Goal: Information Seeking & Learning: Learn about a topic

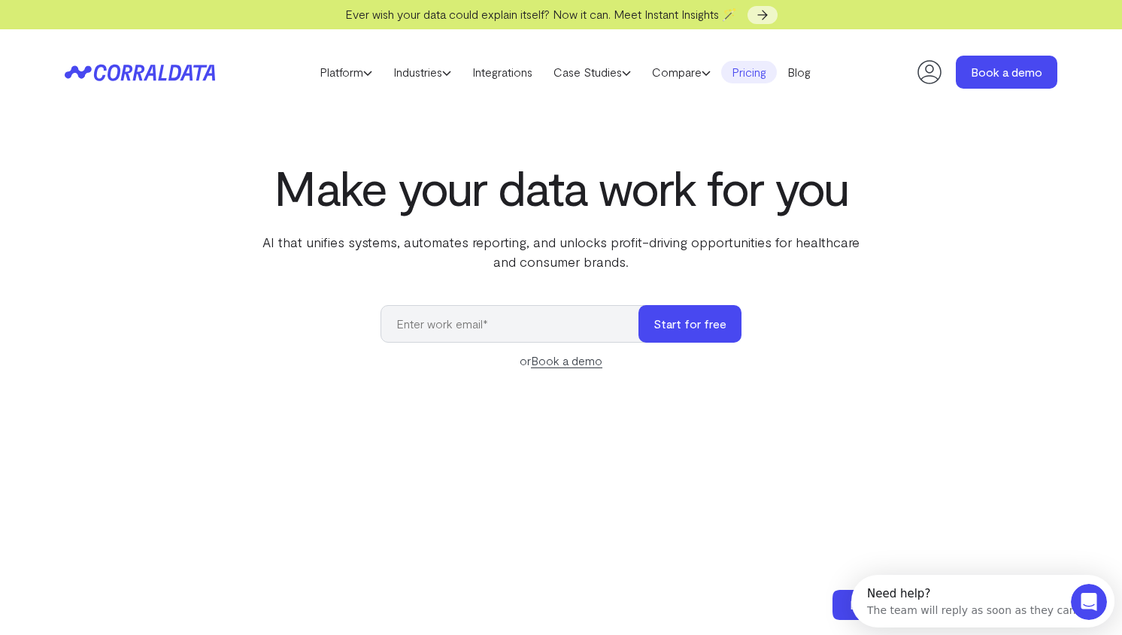
click at [762, 73] on link "Pricing" at bounding box center [749, 72] width 56 height 23
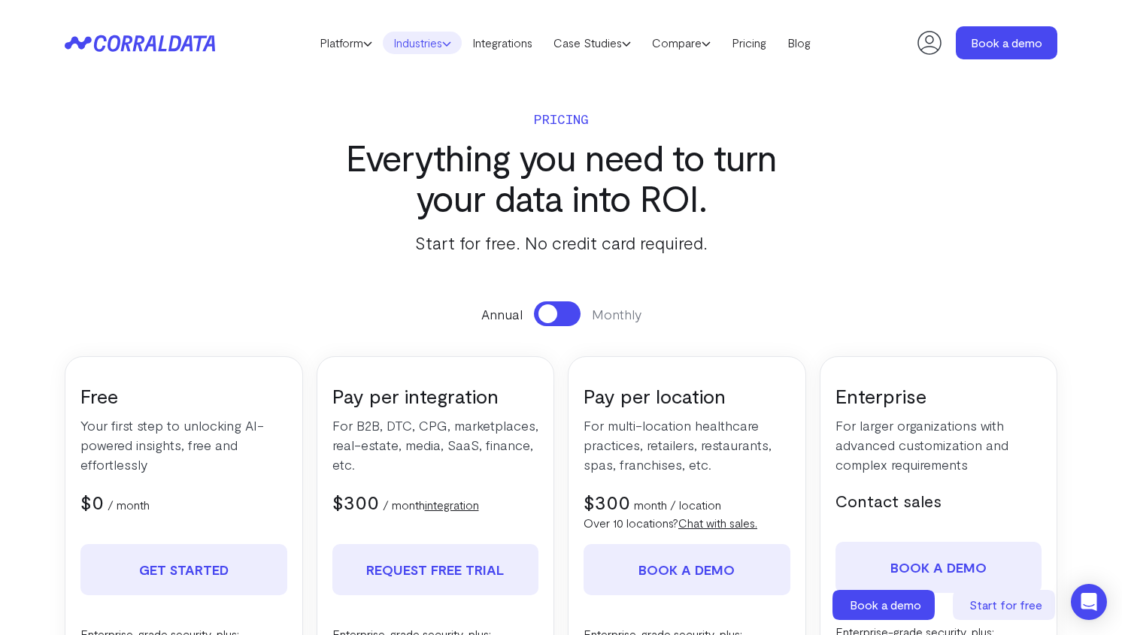
click at [406, 49] on link "Industries" at bounding box center [422, 43] width 79 height 23
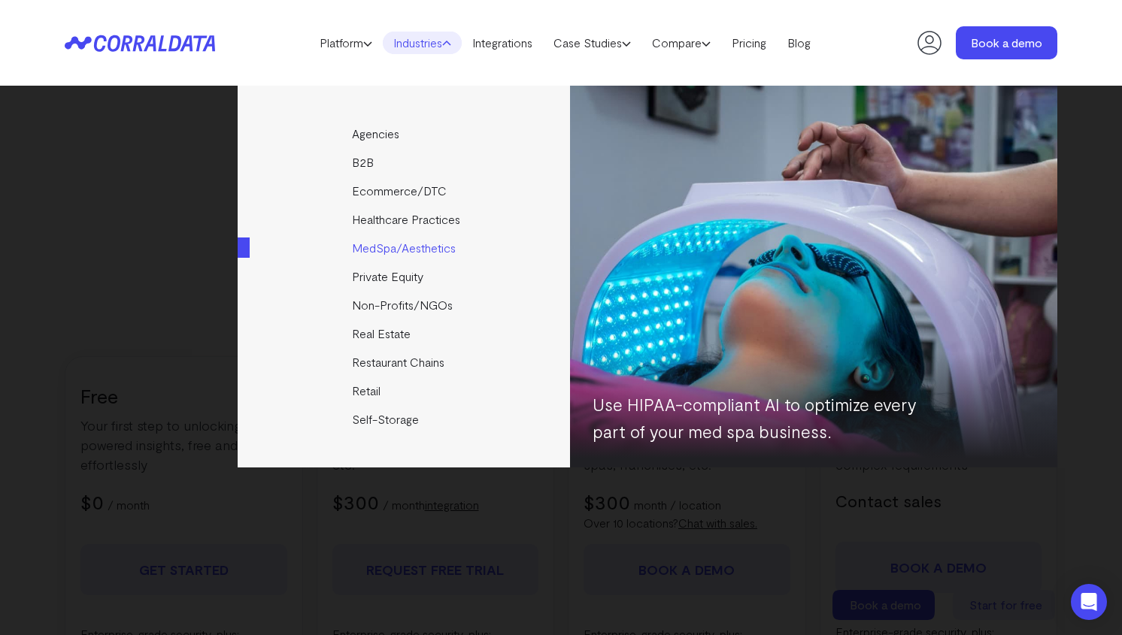
click at [390, 250] on link "MedSpa/Aesthetics" at bounding box center [405, 248] width 335 height 29
